Goal: Obtain resource: Download file/media

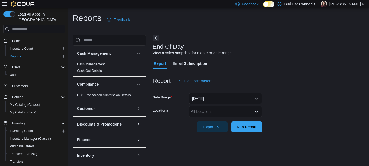
scroll to position [9, 0]
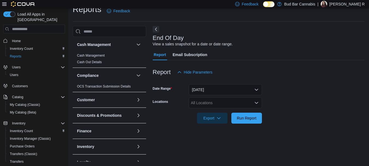
drag, startPoint x: 246, startPoint y: 98, endPoint x: 250, endPoint y: 101, distance: 5.2
click at [247, 98] on div "All Locations" at bounding box center [225, 102] width 73 height 11
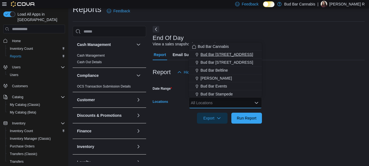
click at [238, 52] on div "Bud Bar [STREET_ADDRESS]" at bounding box center [225, 54] width 67 height 5
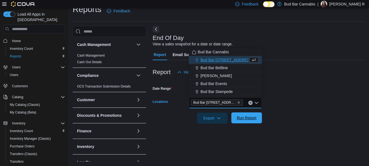
click at [248, 118] on span "Run Report" at bounding box center [247, 117] width 20 height 5
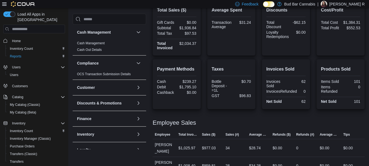
scroll to position [57, 0]
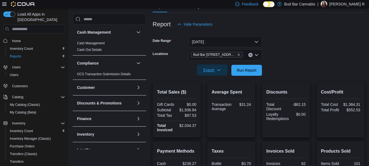
click at [208, 68] on span "Export" at bounding box center [212, 69] width 24 height 11
click at [221, 90] on span "Export to Pdf" at bounding box center [213, 92] width 25 height 4
